Goal: Task Accomplishment & Management: Complete application form

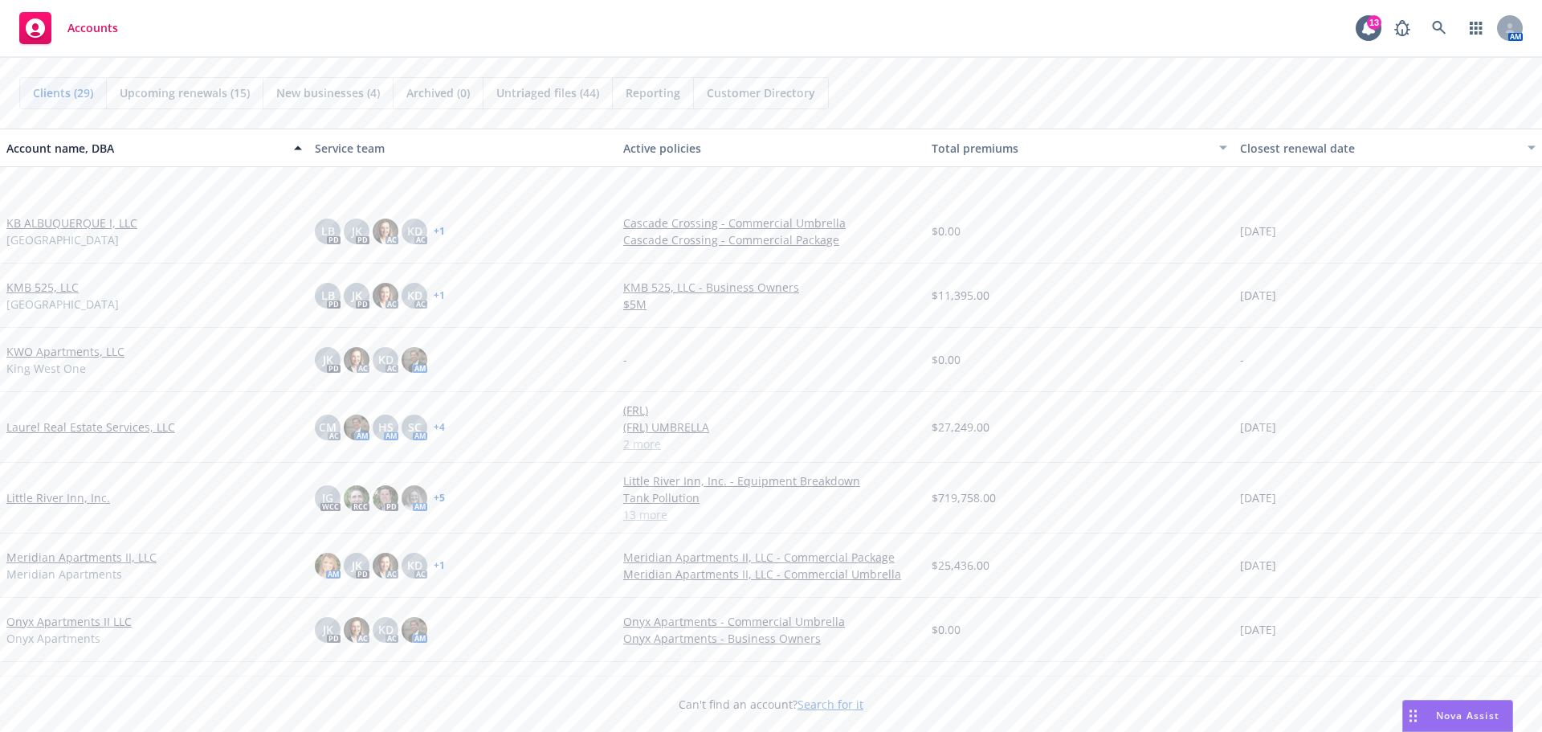
scroll to position [964, 0]
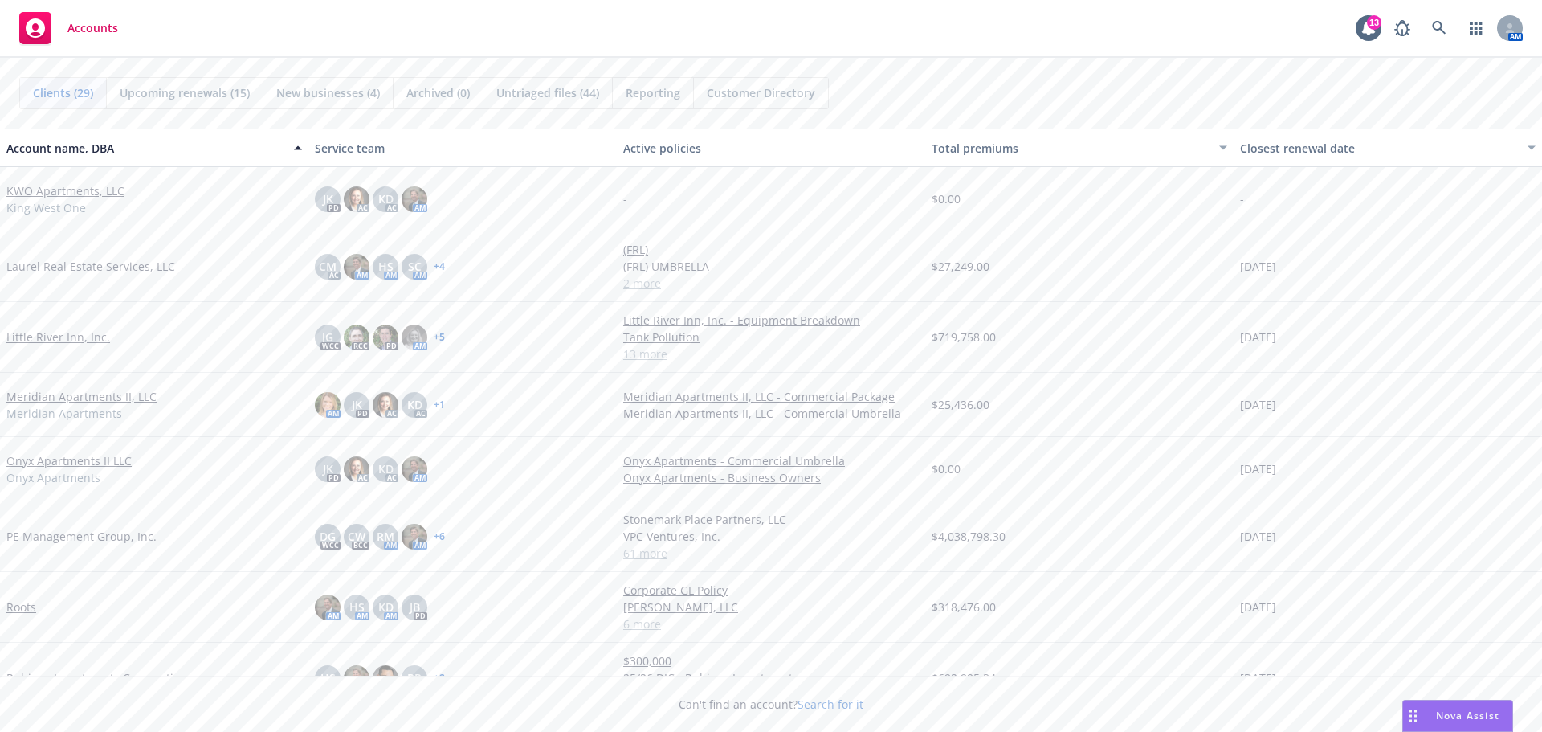
click at [107, 533] on link "PE Management Group, Inc." at bounding box center [81, 536] width 150 height 17
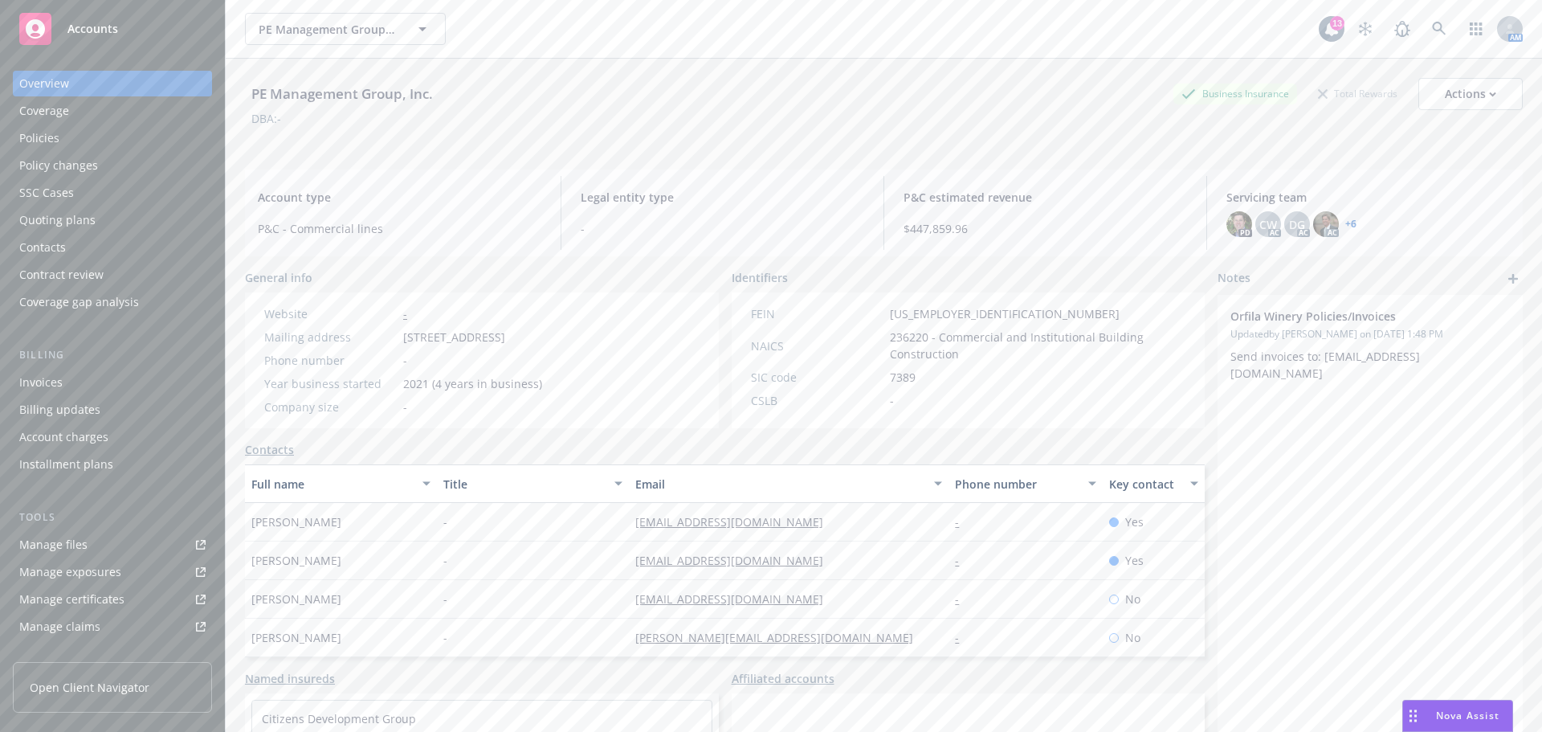
click at [84, 215] on div "Quoting plans" at bounding box center [57, 220] width 76 height 26
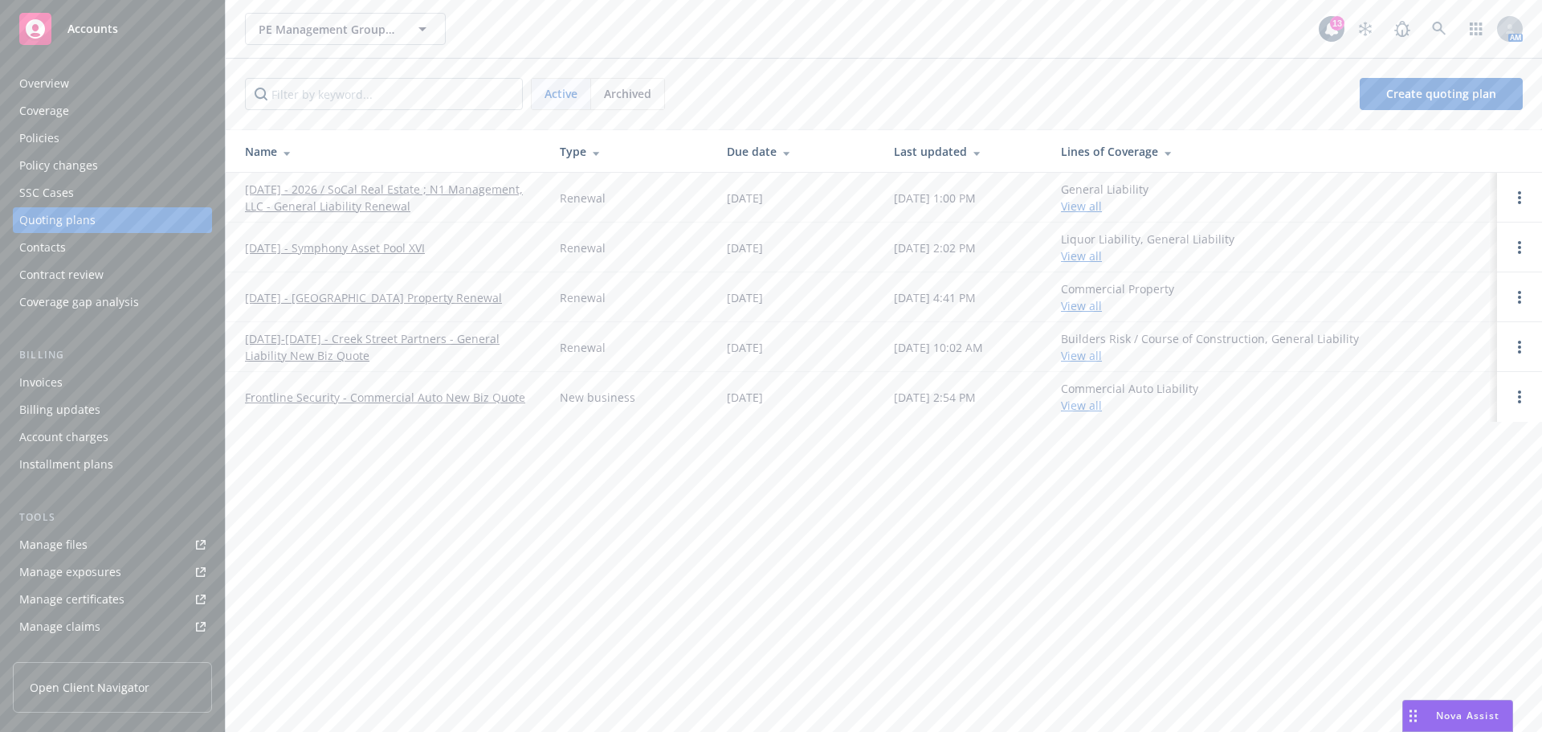
click at [410, 340] on link "[DATE]-[DATE] - Creek Street Partners - General Liability New Biz Quote" at bounding box center [389, 347] width 289 height 34
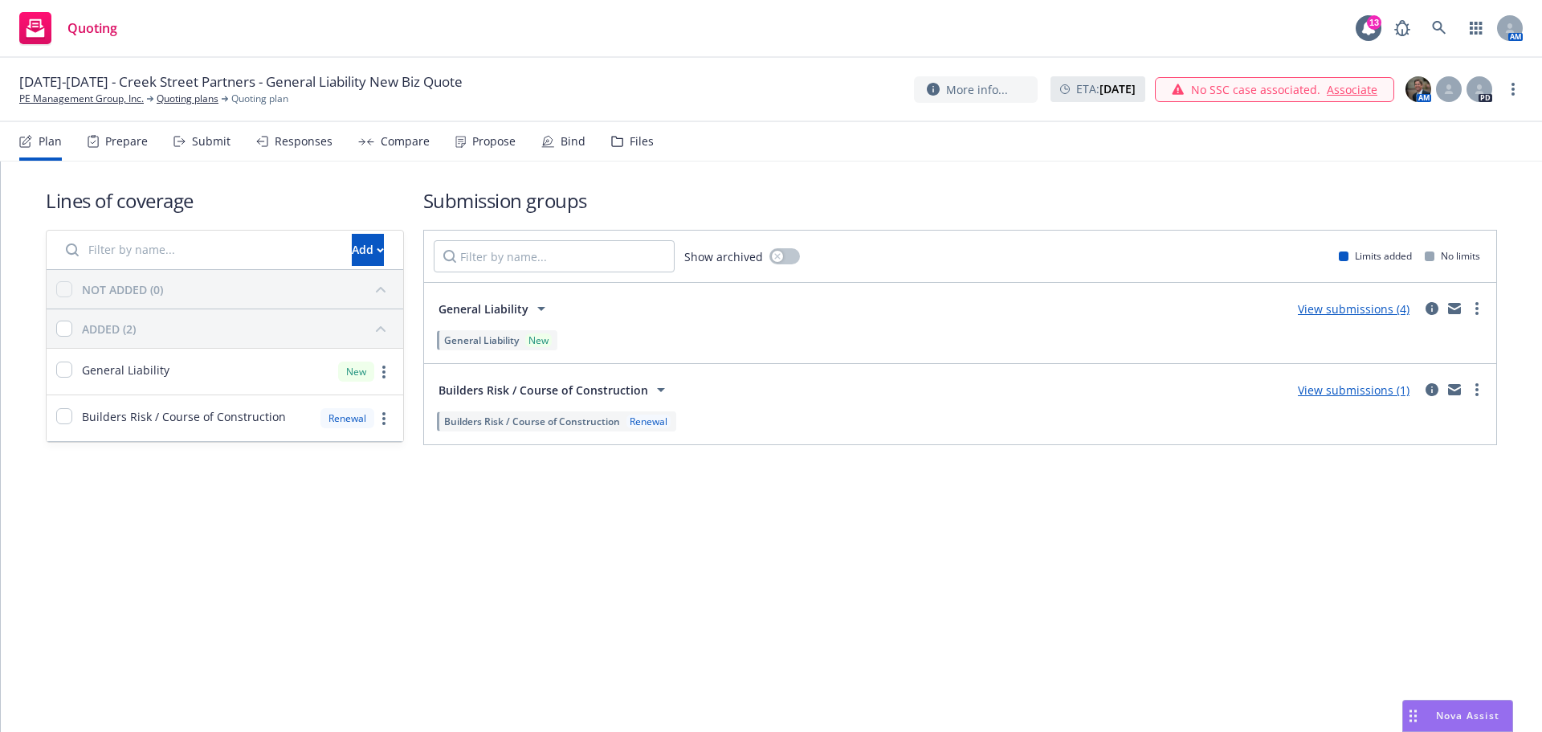
click at [128, 147] on div "Prepare" at bounding box center [126, 141] width 43 height 13
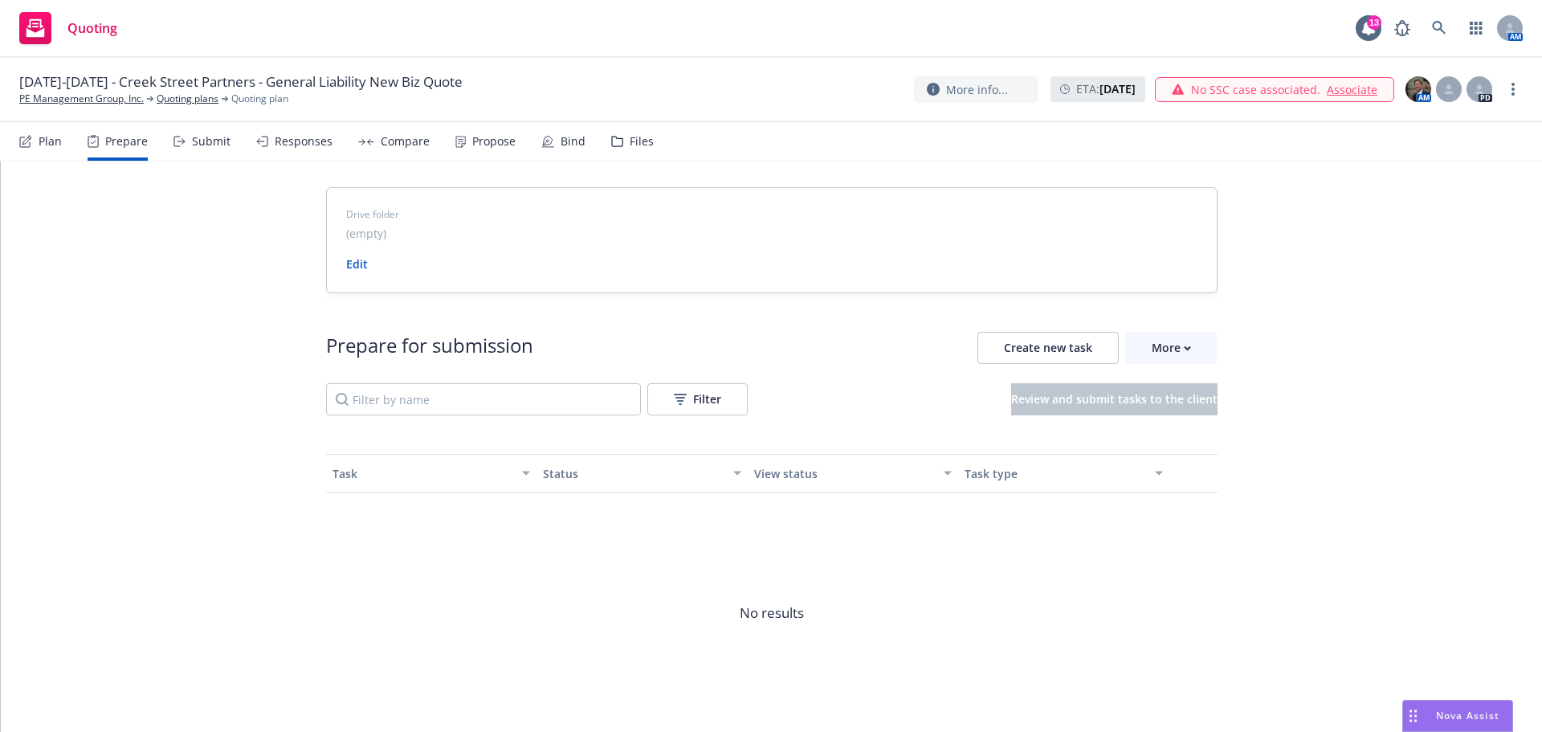
click at [205, 136] on div "Submit" at bounding box center [211, 141] width 39 height 13
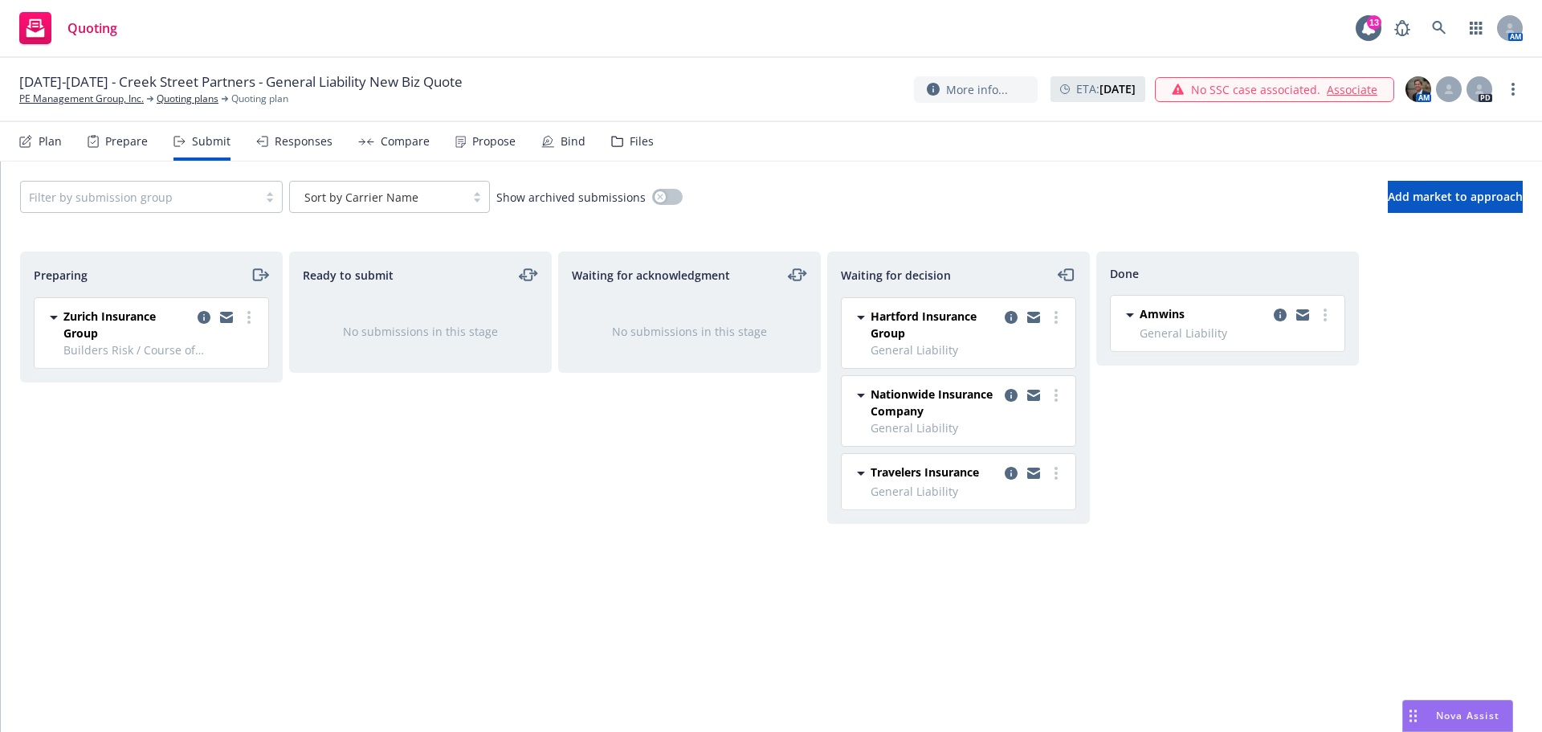
click at [293, 148] on div "Responses" at bounding box center [294, 141] width 76 height 39
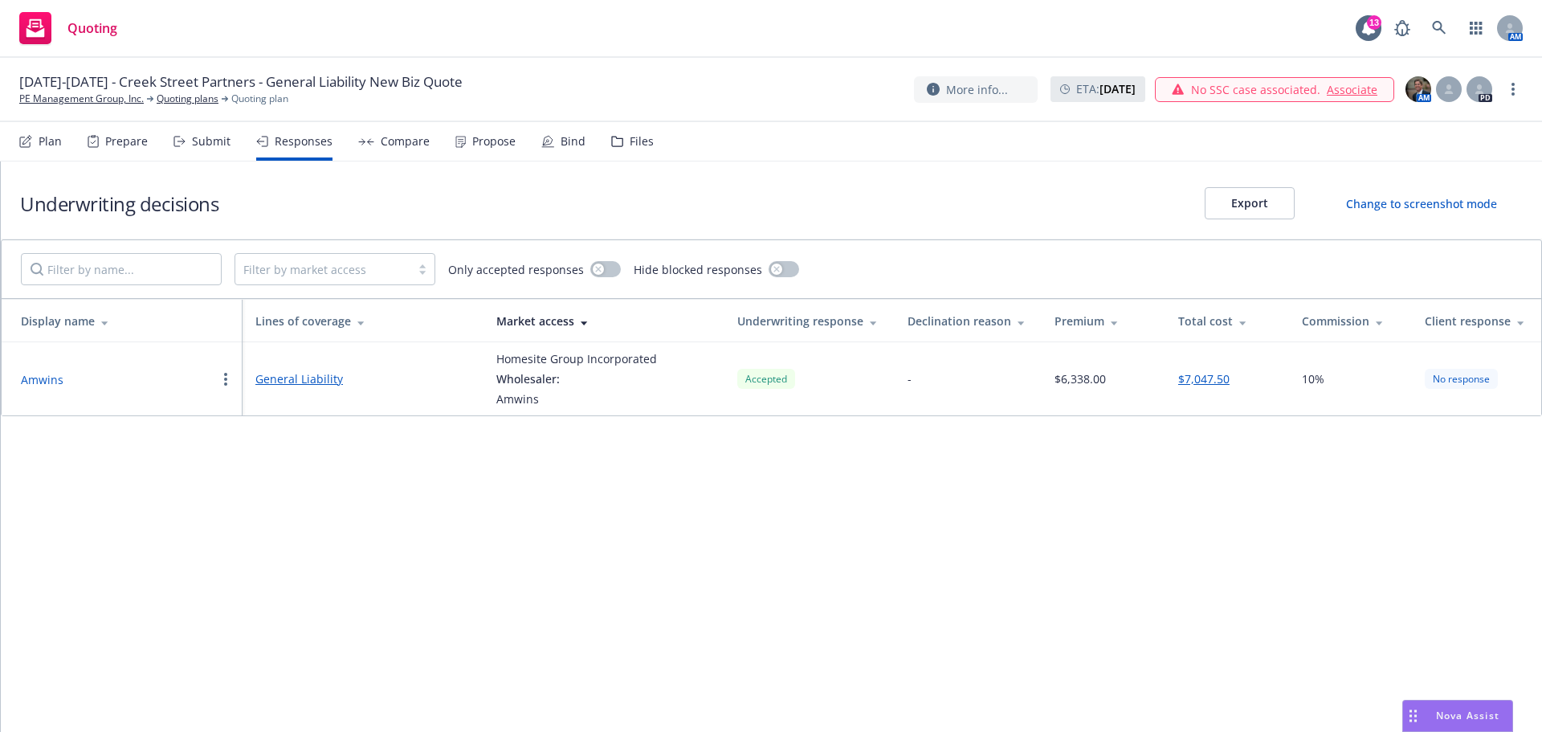
click at [390, 139] on div "Compare" at bounding box center [405, 141] width 49 height 13
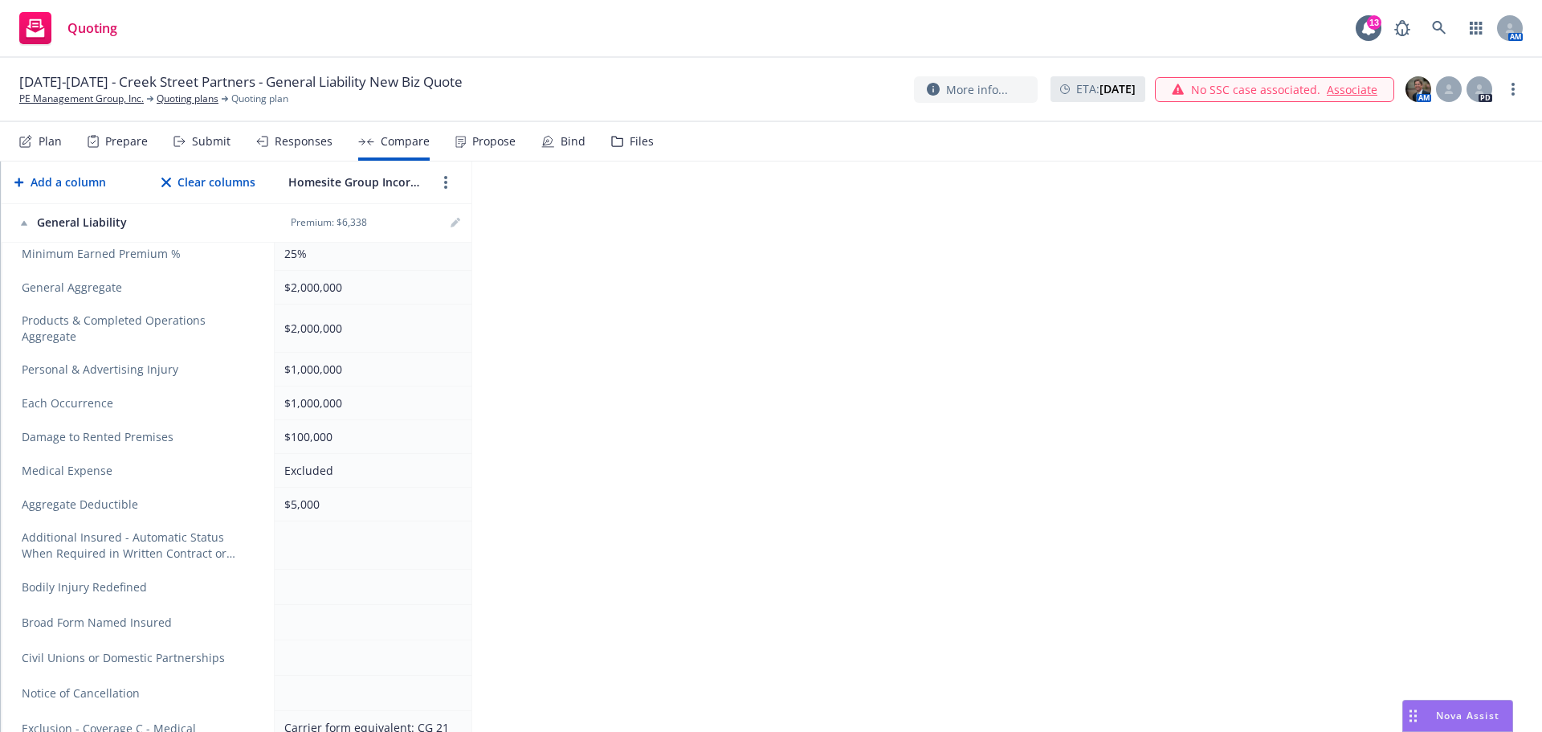
scroll to position [545, 0]
click at [341, 507] on td "$5,000" at bounding box center [373, 506] width 197 height 34
click at [341, 523] on td at bounding box center [373, 547] width 197 height 48
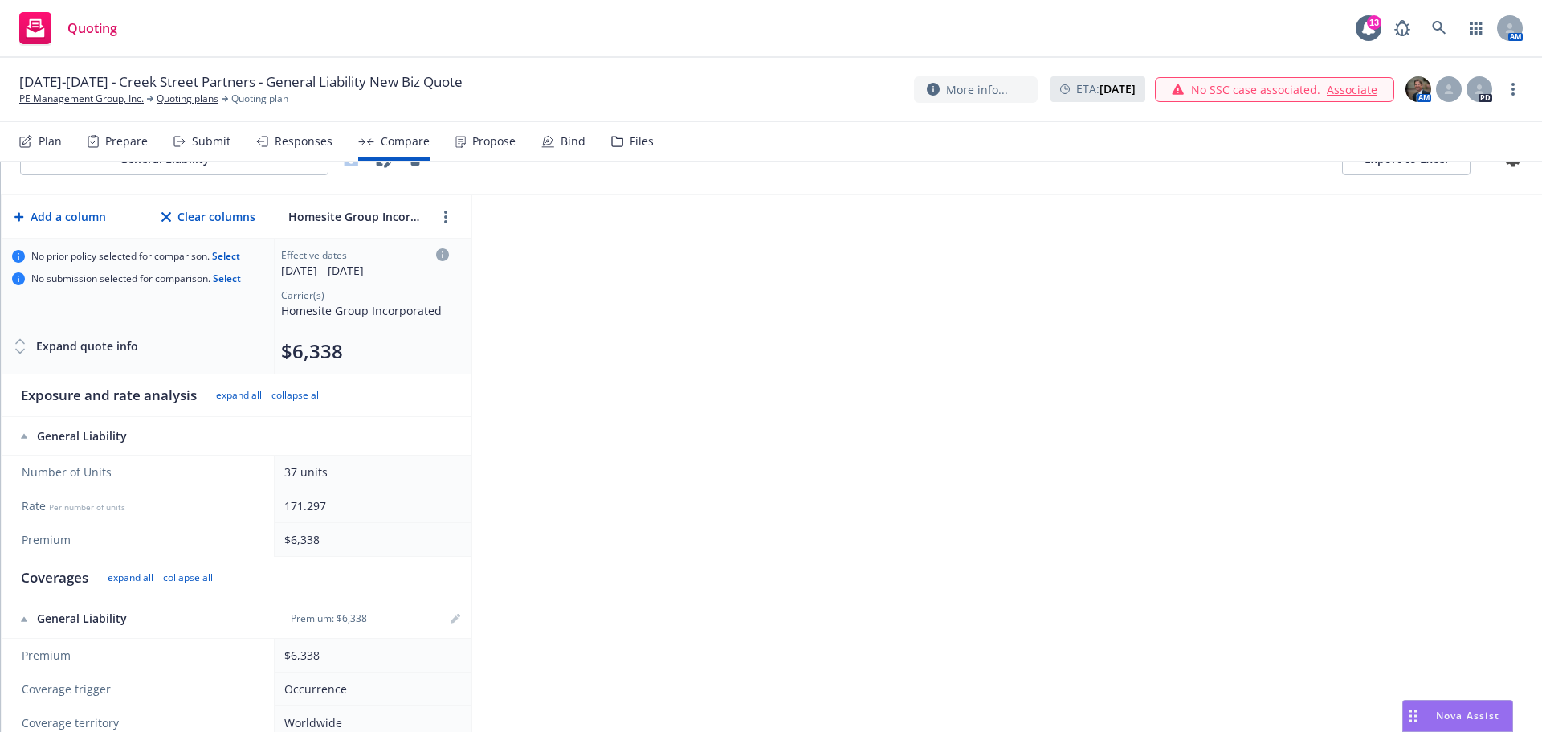
scroll to position [0, 0]
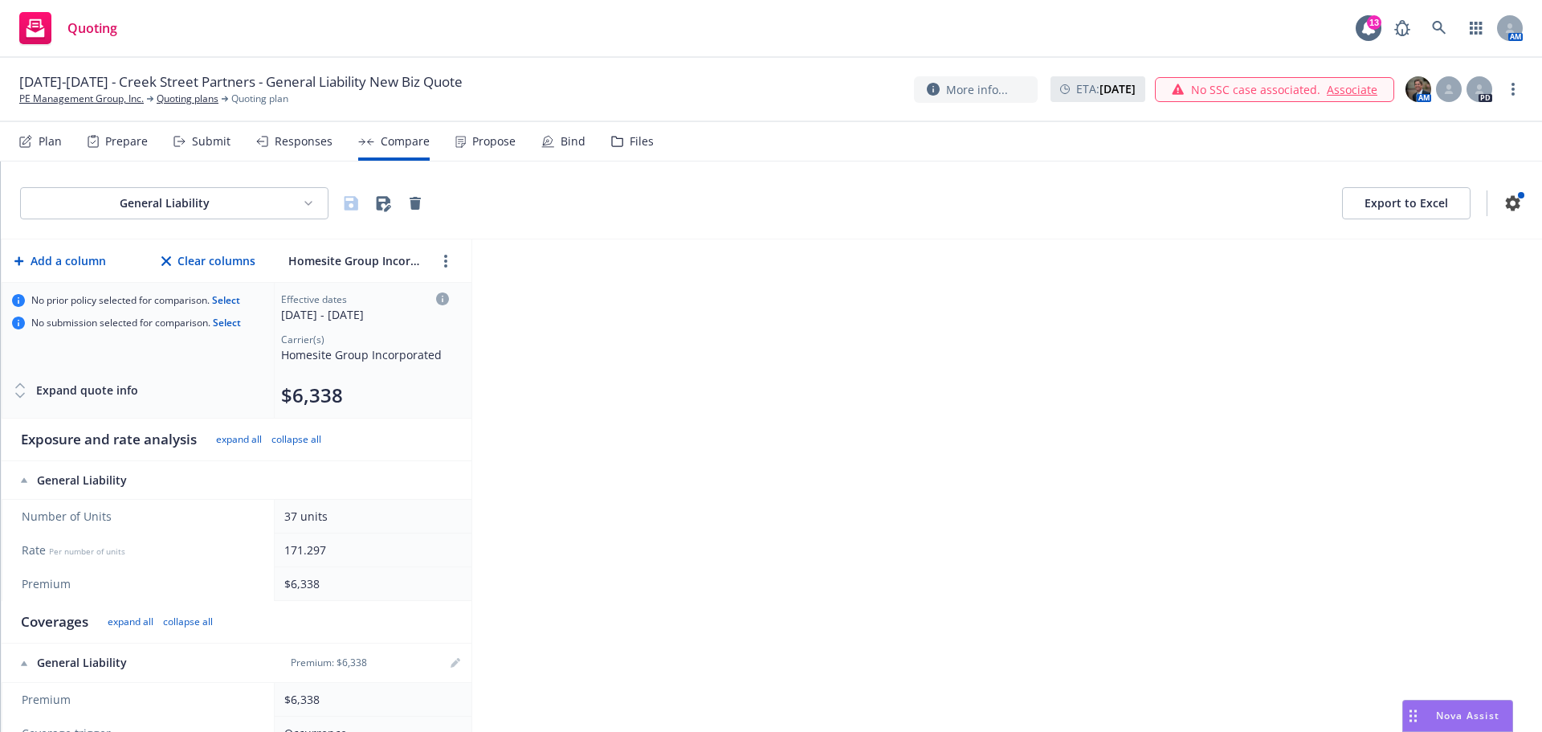
click at [56, 253] on button "Add a column" at bounding box center [60, 261] width 98 height 32
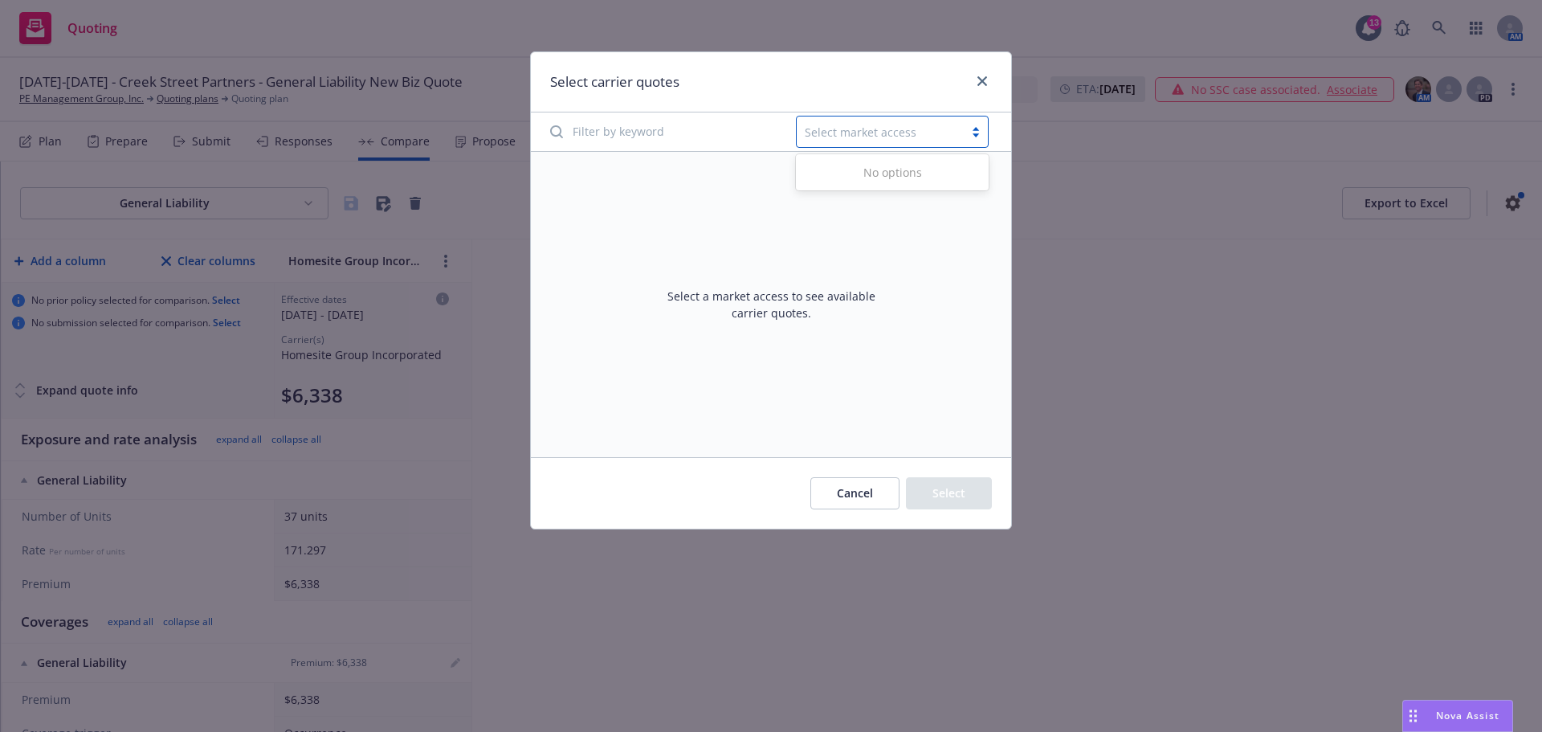
click at [900, 129] on div at bounding box center [880, 131] width 151 height 19
click at [979, 77] on icon "close" at bounding box center [983, 81] width 10 height 10
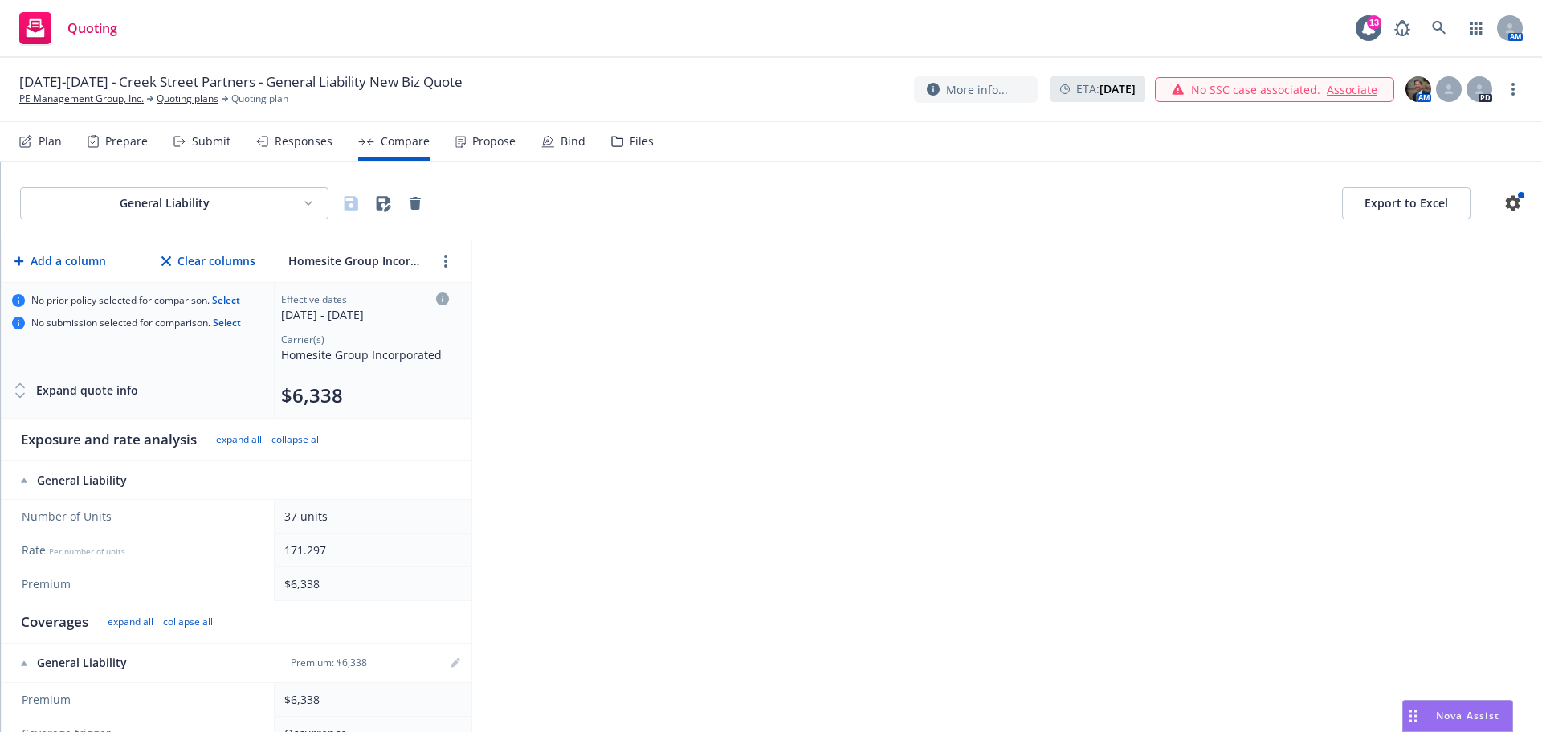
click at [391, 354] on div "Homesite Group Incorporated" at bounding box center [365, 354] width 168 height 17
click at [934, 469] on div "General Liability Export to Excel Add a column Clear columns Homesite Group Inc…" at bounding box center [771, 446] width 1541 height 570
click at [49, 262] on button "Add a column" at bounding box center [60, 261] width 98 height 32
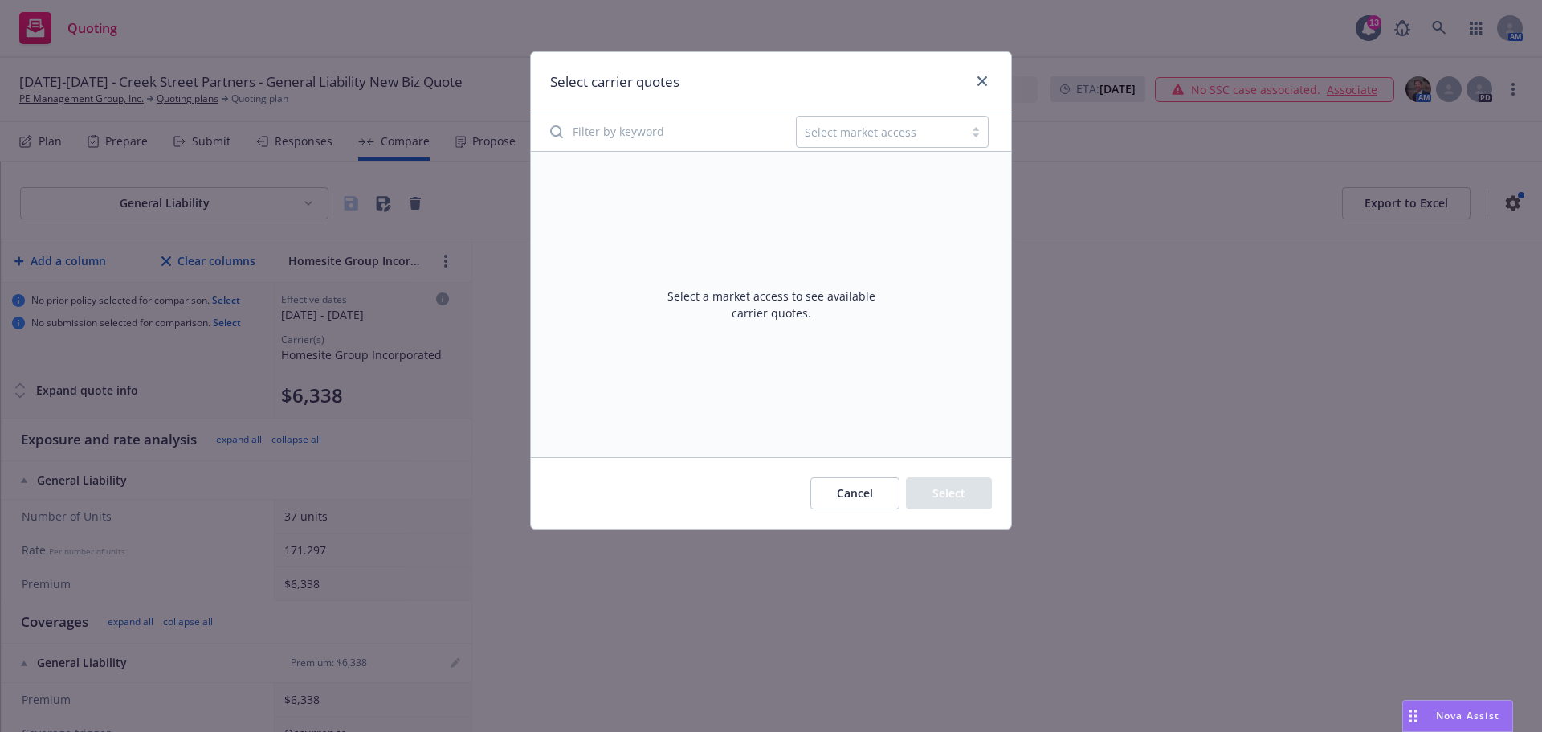
click at [49, 262] on div "Select carrier quotes Select market access Select a market access to see availa…" at bounding box center [771, 366] width 1542 height 732
click at [877, 506] on button "Cancel" at bounding box center [854, 493] width 89 height 32
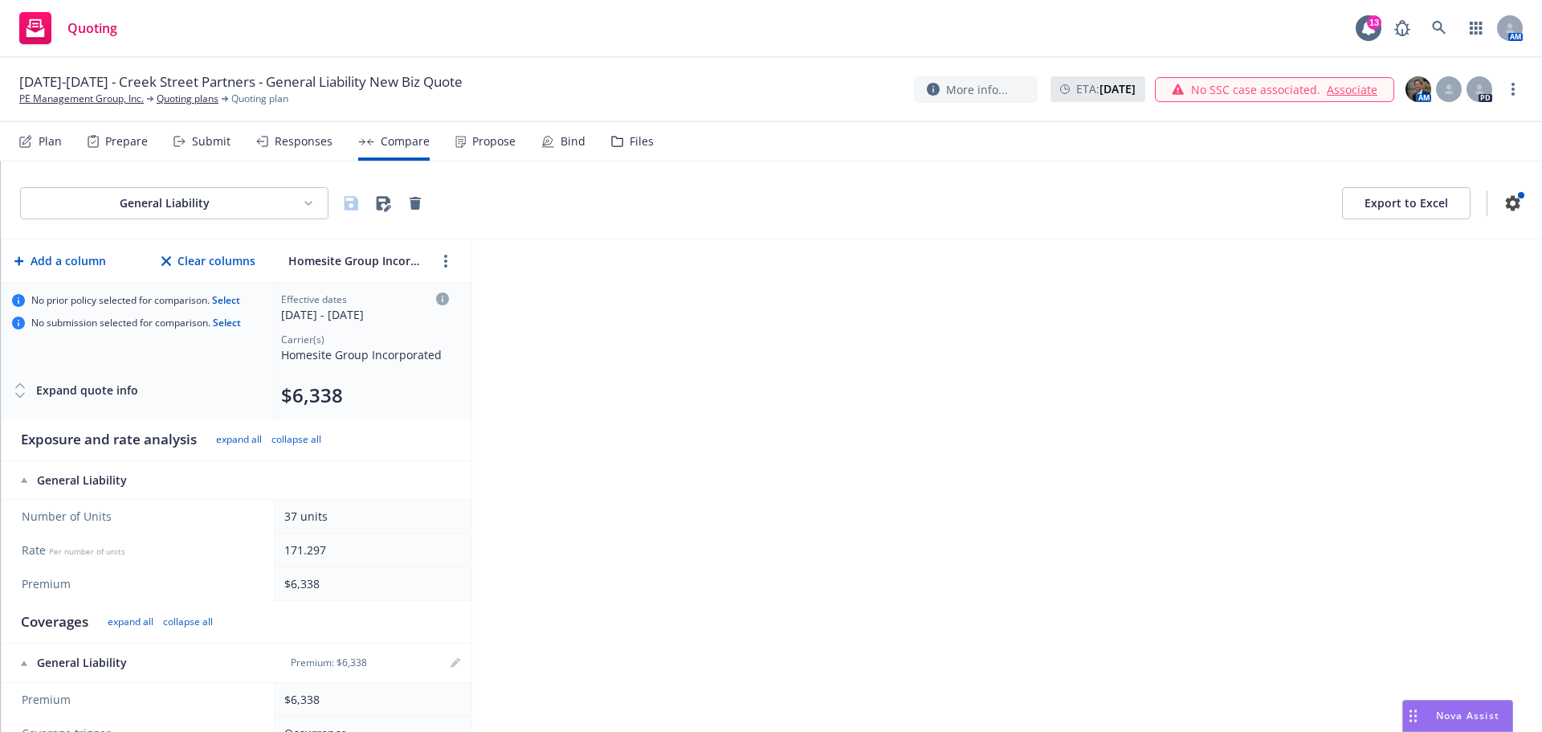
click at [231, 300] on button "Select" at bounding box center [226, 300] width 28 height 0
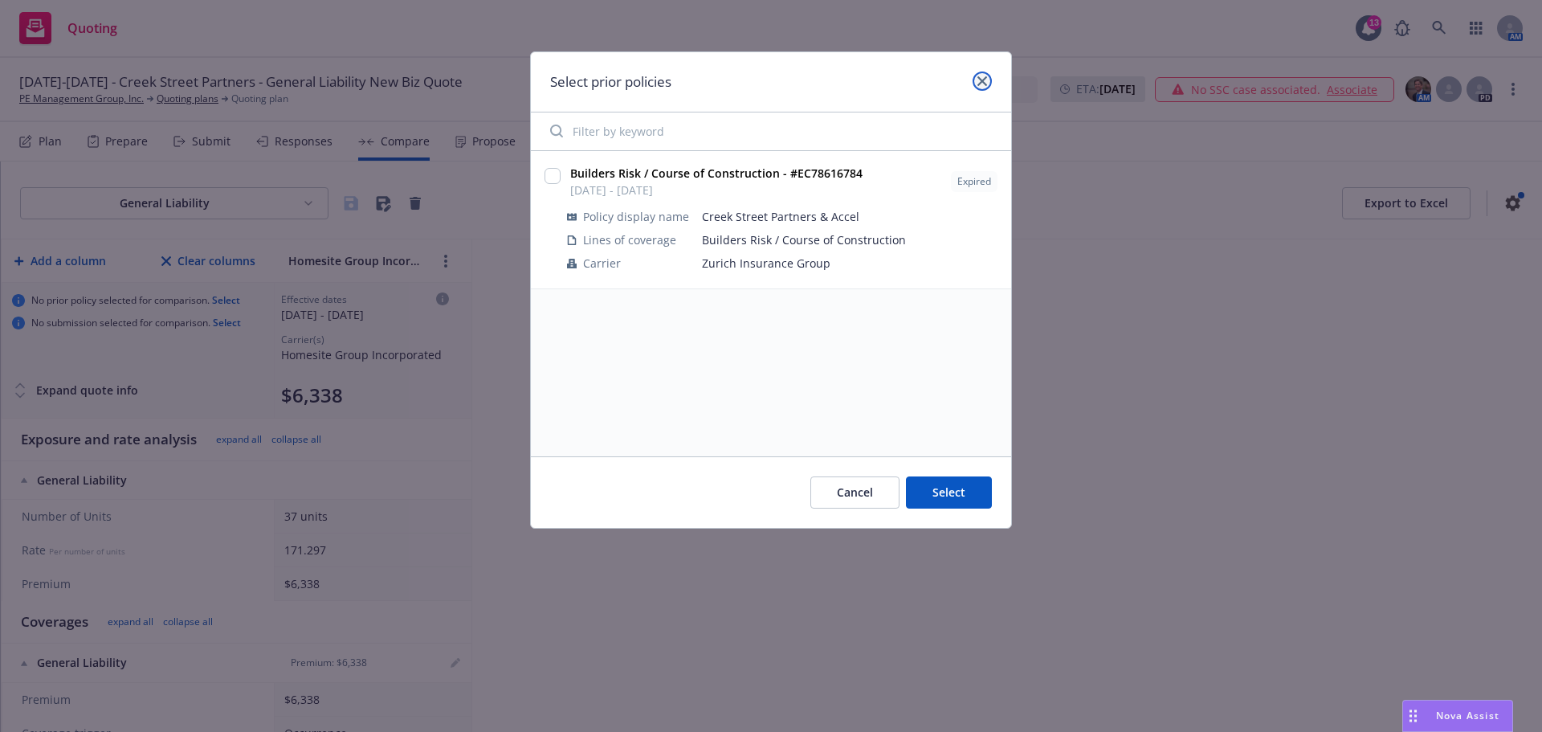
click at [983, 78] on icon "close" at bounding box center [983, 81] width 10 height 10
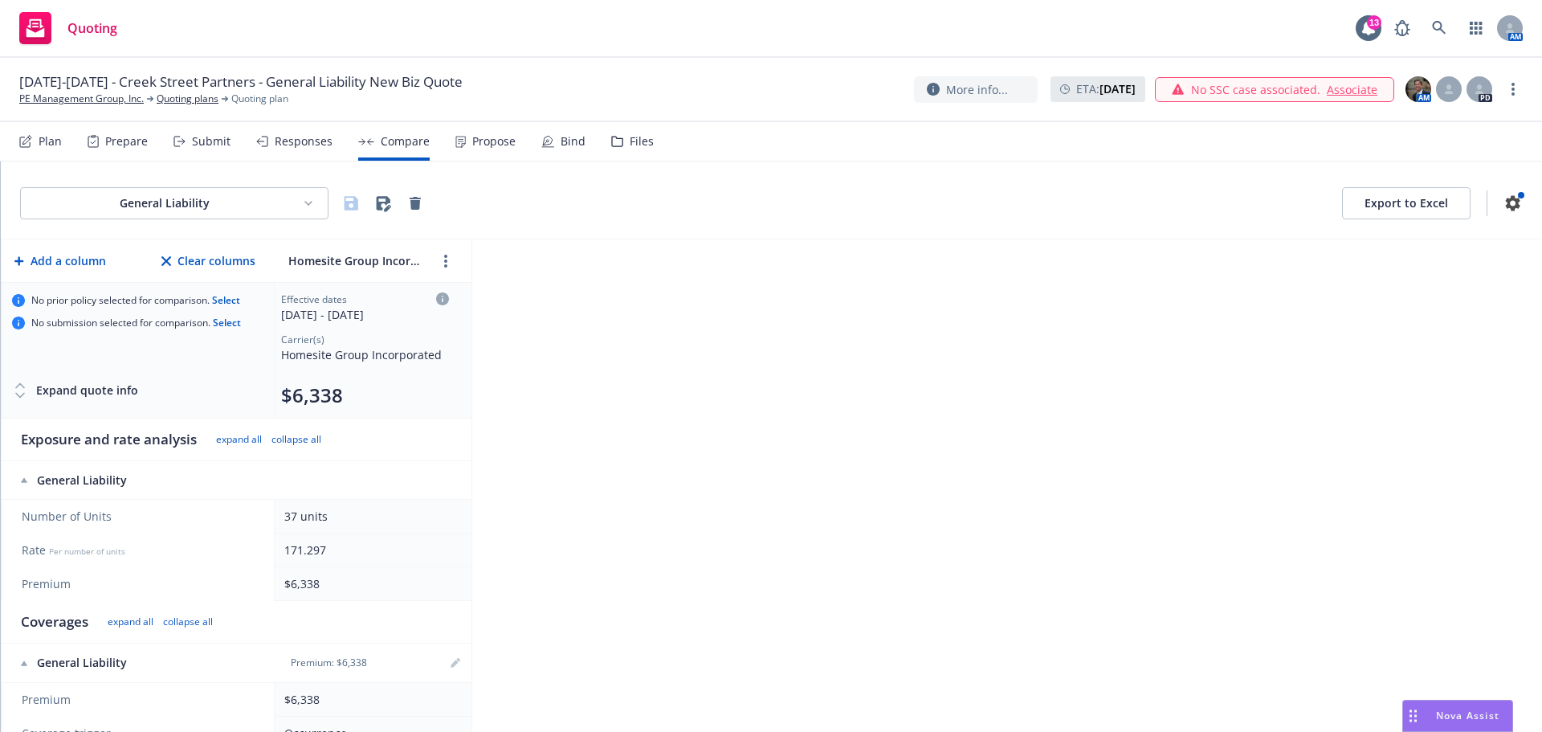
click at [129, 140] on div "Prepare" at bounding box center [126, 141] width 43 height 13
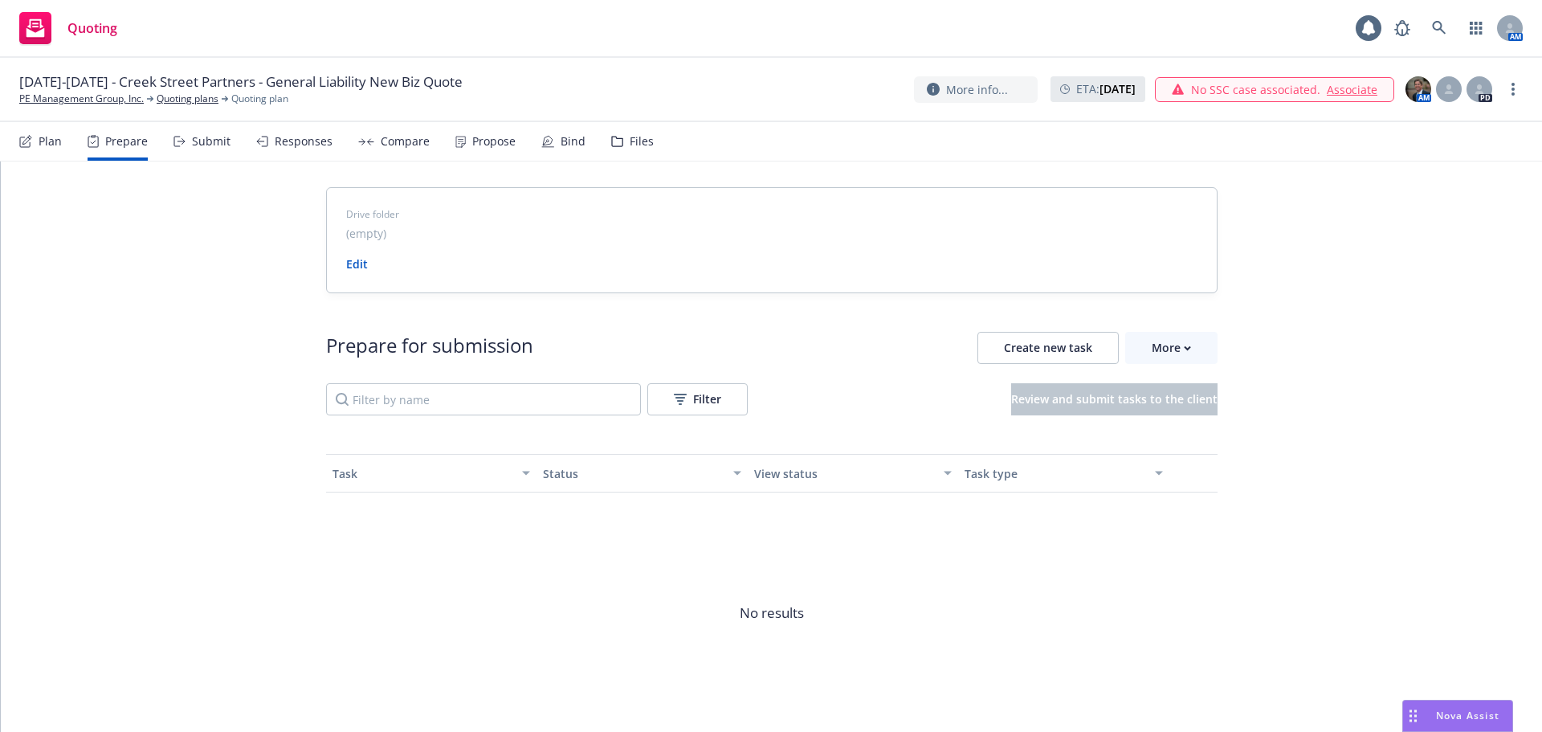
click at [197, 145] on div "Submit" at bounding box center [211, 141] width 39 height 13
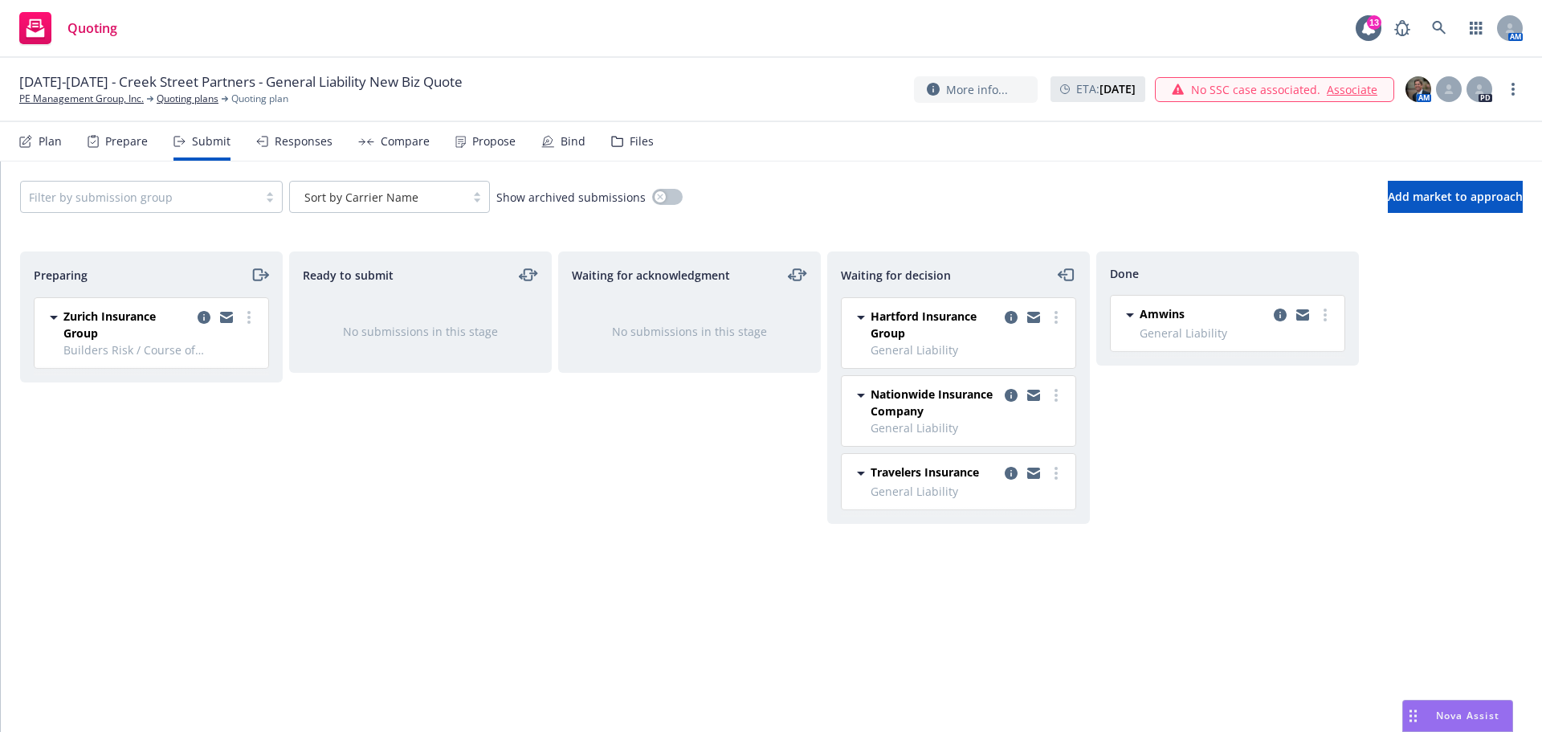
click at [214, 145] on div "Submit" at bounding box center [211, 141] width 39 height 13
click at [292, 132] on div "Responses" at bounding box center [294, 141] width 76 height 39
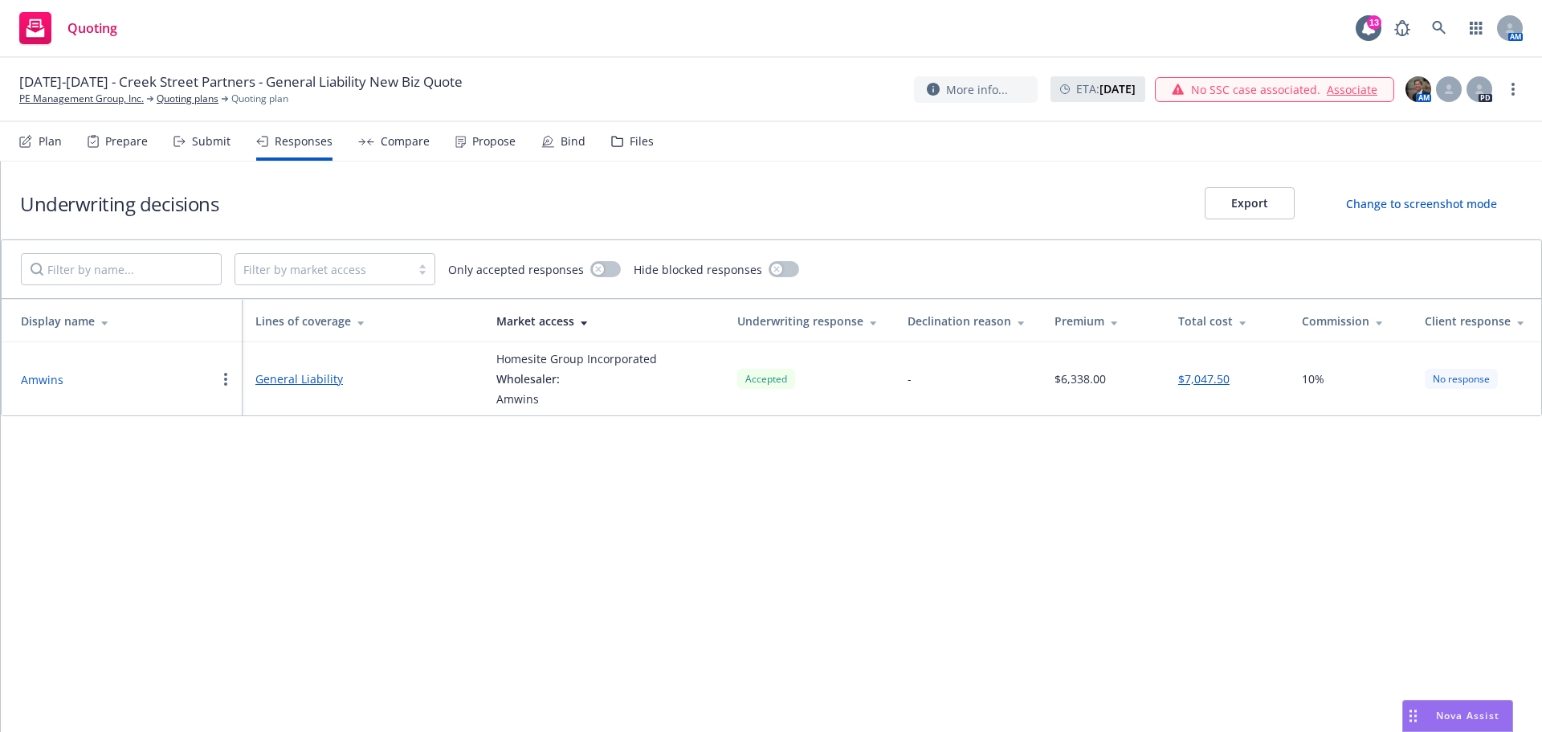
click at [209, 138] on div "Submit" at bounding box center [211, 141] width 39 height 13
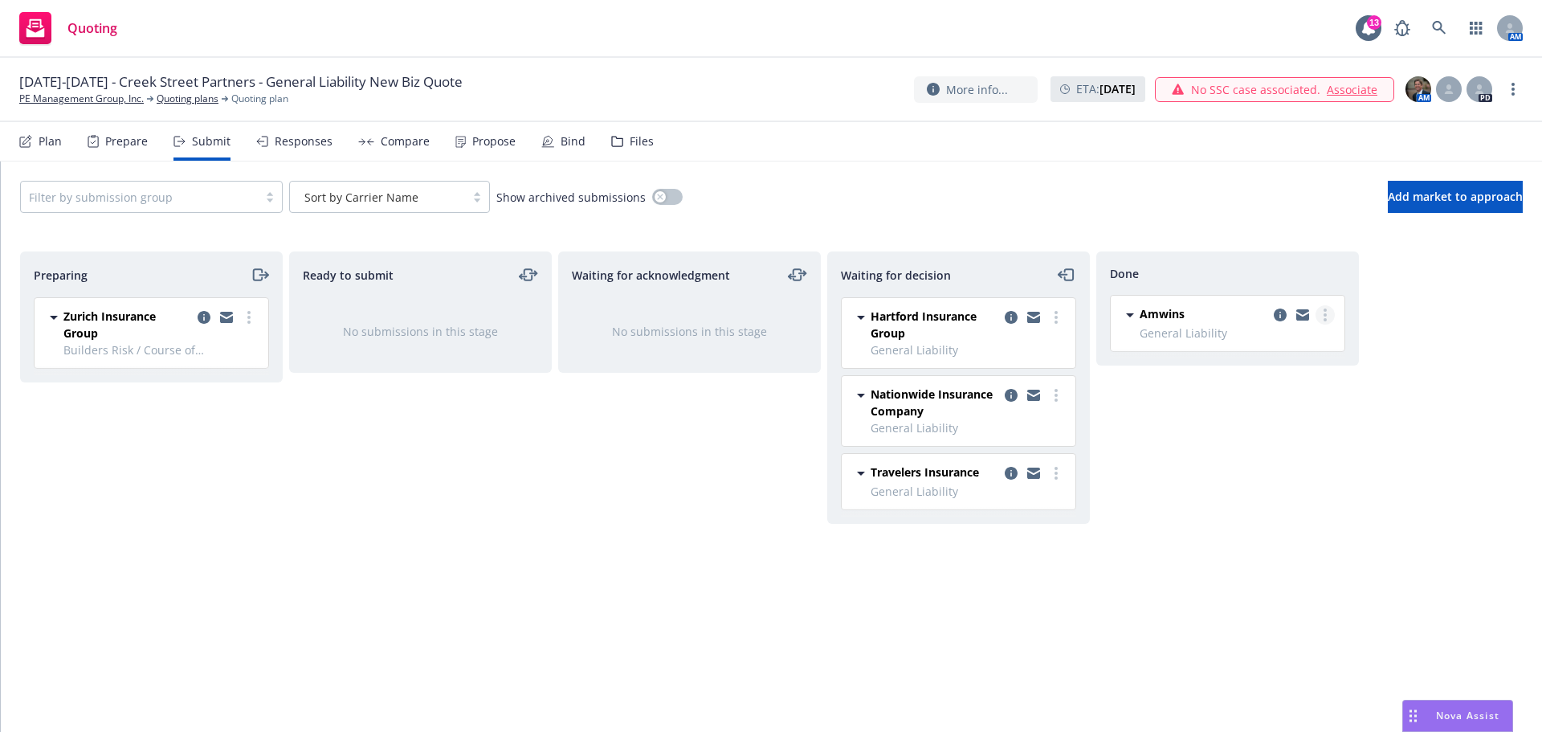
click at [1325, 317] on icon "more" at bounding box center [1325, 314] width 3 height 13
click at [1290, 347] on span "Move back one step" at bounding box center [1246, 347] width 145 height 15
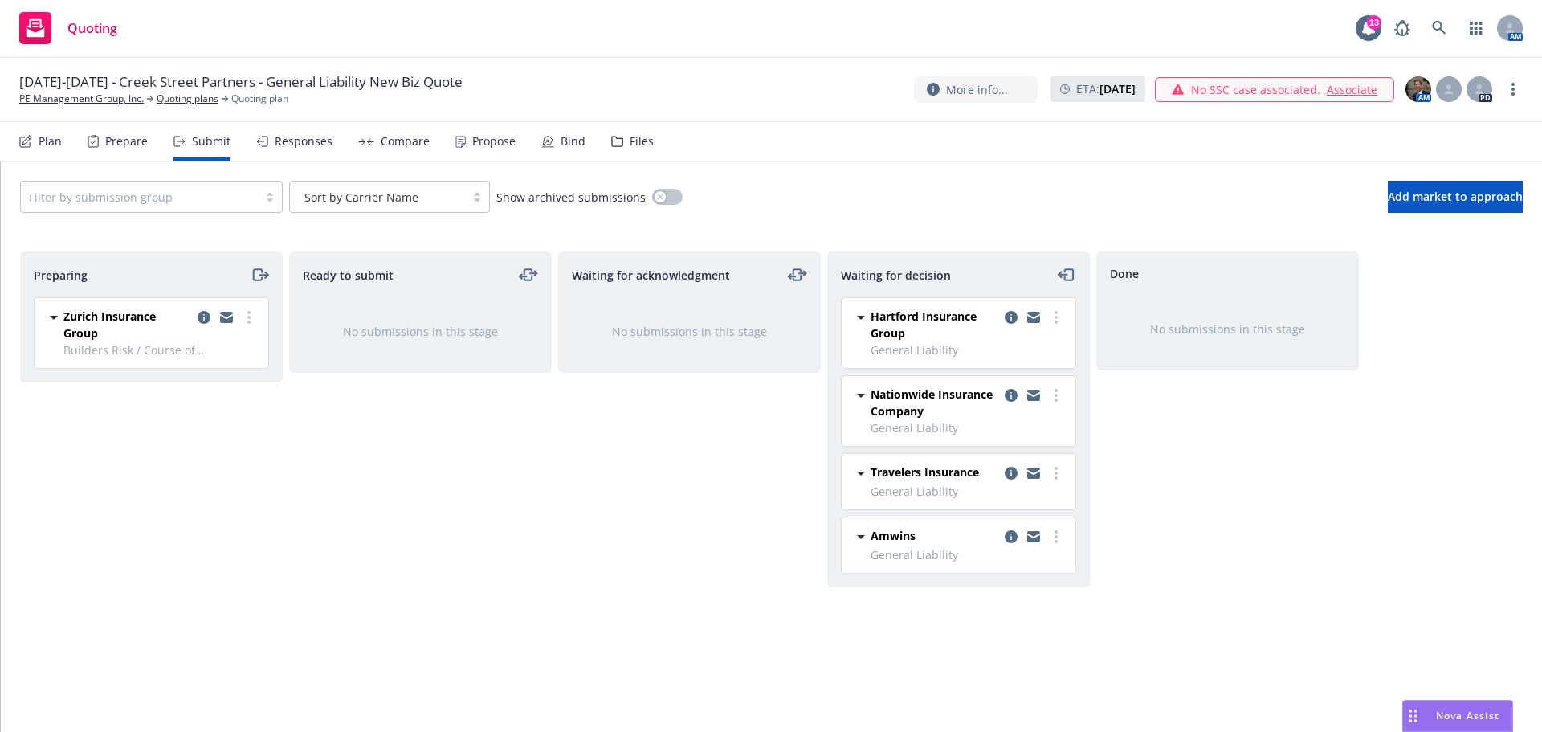
click at [980, 549] on span "General Liability" at bounding box center [968, 554] width 195 height 17
click at [1007, 533] on icon "copy logging email" at bounding box center [1011, 536] width 13 height 13
click at [1032, 533] on icon "copy logging email" at bounding box center [1033, 534] width 13 height 6
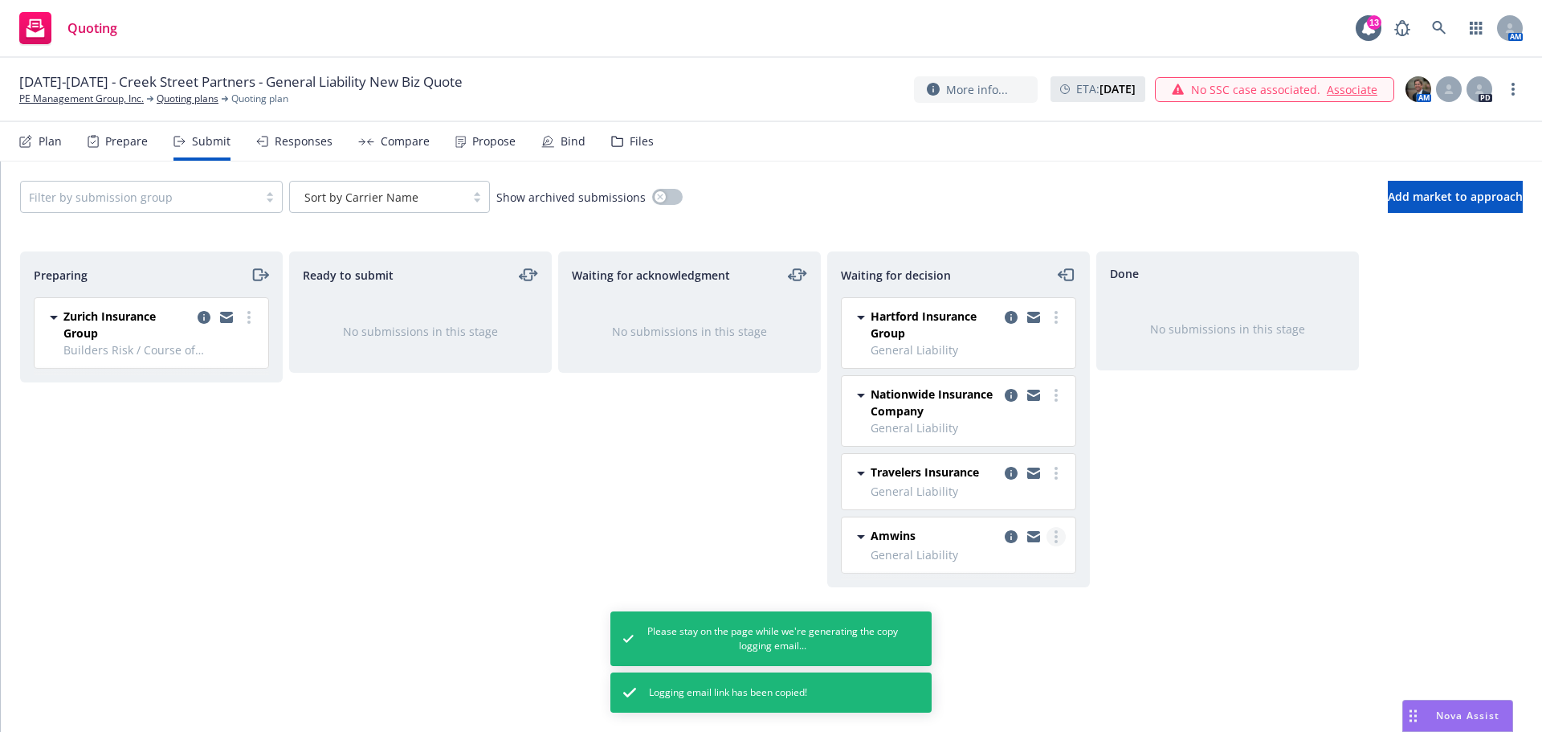
click at [1053, 533] on link "more" at bounding box center [1056, 536] width 19 height 19
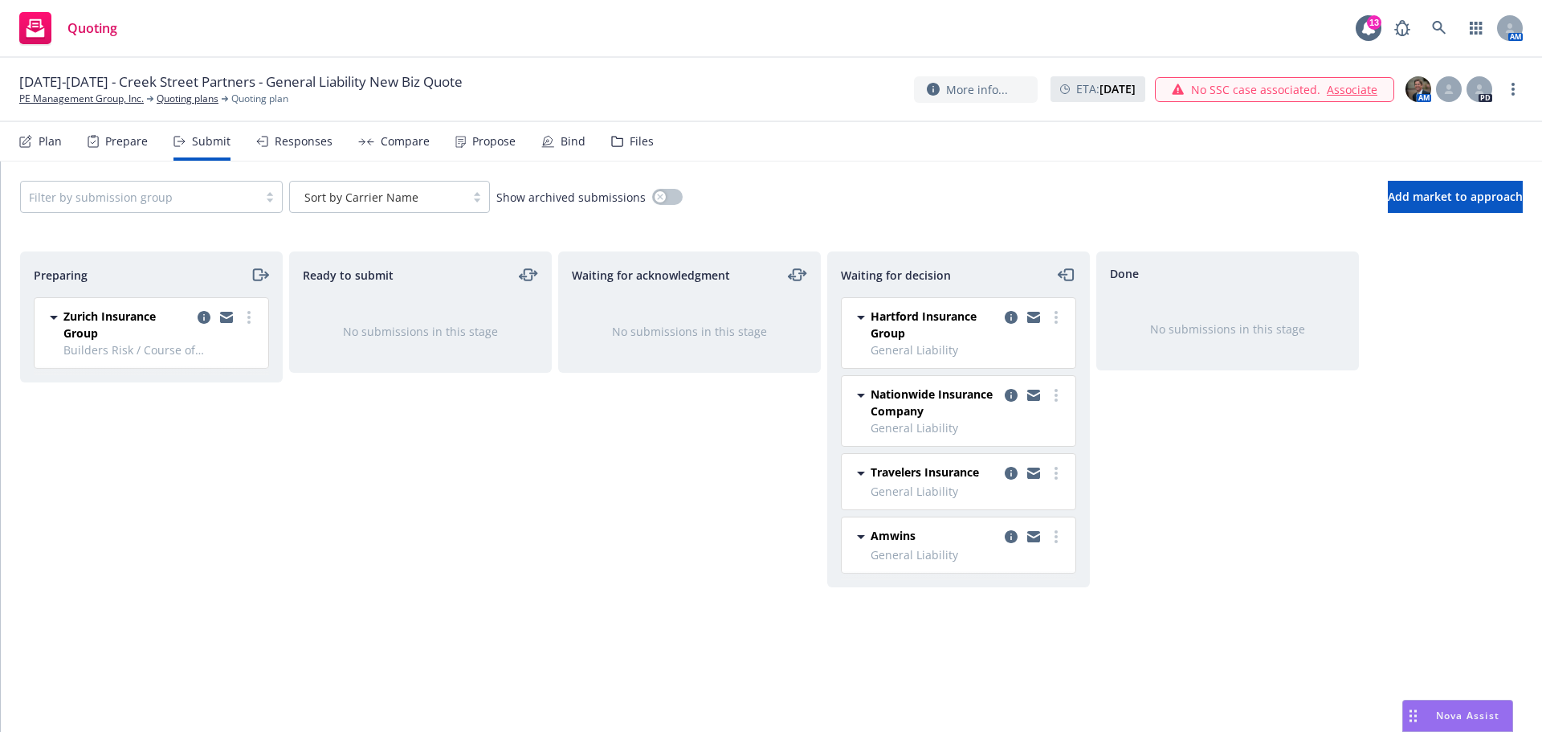
click at [1197, 446] on div "Done No submissions in this stage" at bounding box center [1227, 474] width 263 height 447
click at [1060, 537] on link "more" at bounding box center [1056, 536] width 19 height 19
click at [1002, 346] on span "Move back one step" at bounding box center [976, 342] width 145 height 15
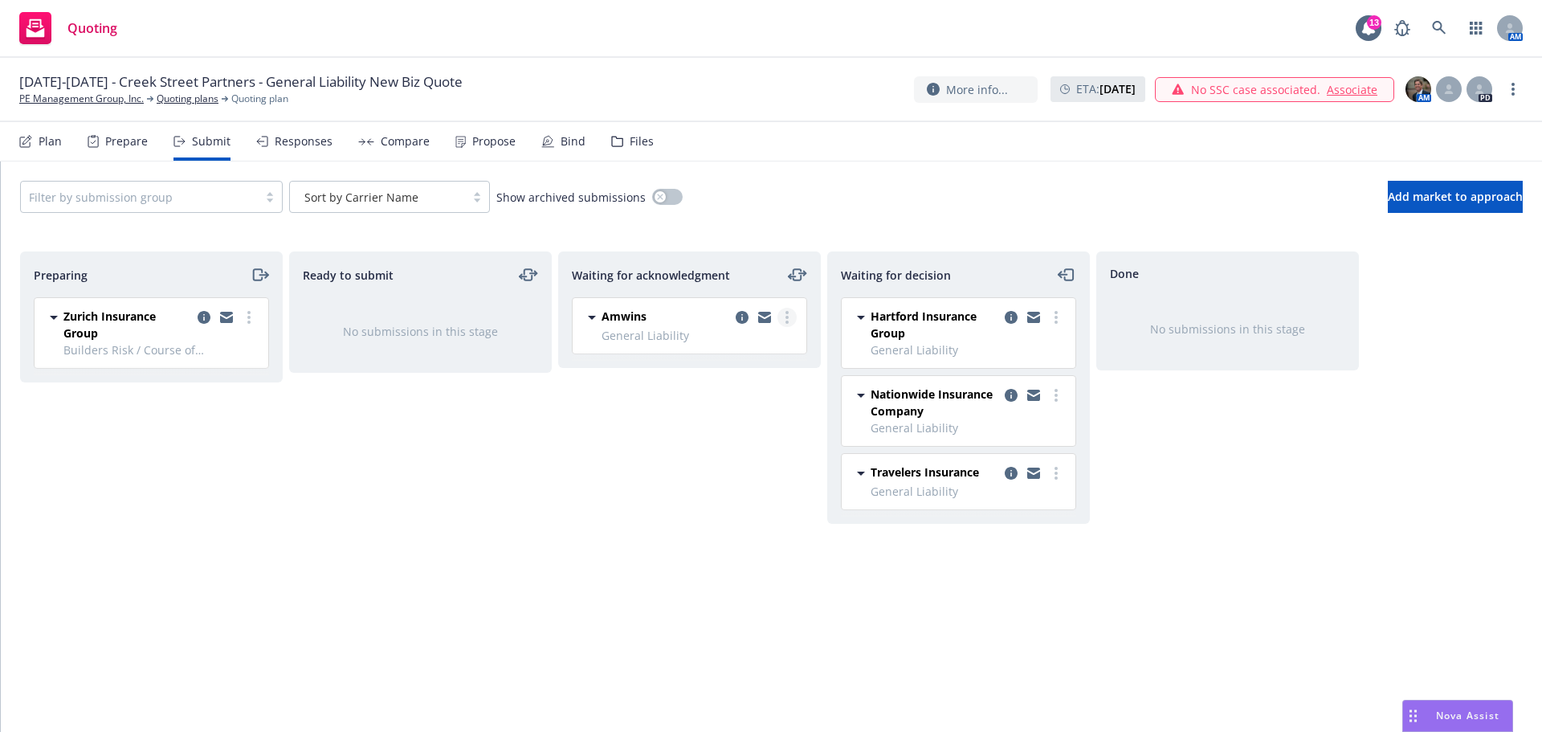
click at [790, 317] on link "more" at bounding box center [787, 317] width 19 height 19
click at [748, 440] on span "Add accepted decision" at bounding box center [715, 446] width 161 height 15
select select "12"
